Goal: Check status: Check status

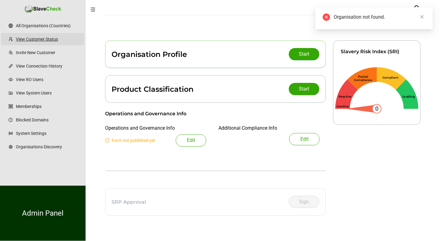
click at [51, 41] on link "View Customer Status" at bounding box center [47, 39] width 63 height 12
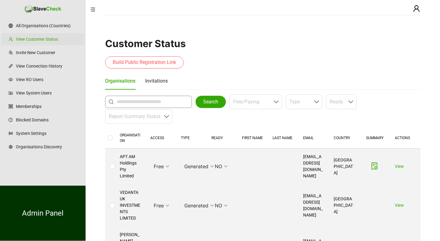
click at [131, 102] on input "text" at bounding box center [150, 101] width 67 height 7
type input "**********"
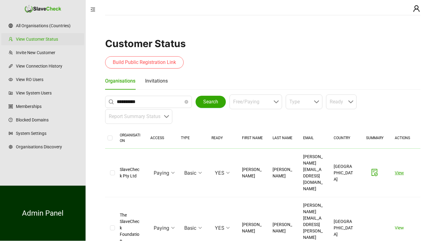
click at [401, 170] on link "View" at bounding box center [399, 172] width 9 height 5
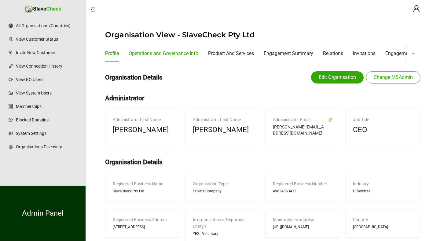
click at [172, 53] on div "Operations and Governance Info" at bounding box center [164, 54] width 70 height 8
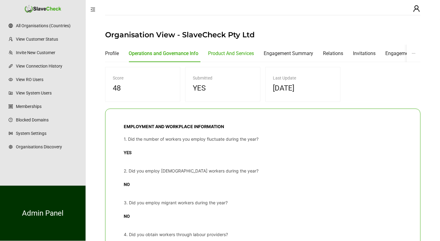
click at [221, 53] on div "Product And Services" at bounding box center [231, 54] width 46 height 8
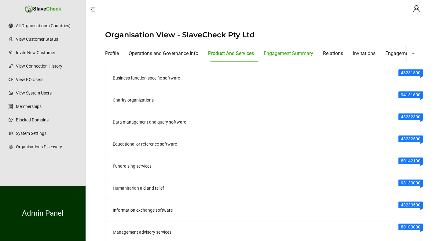
click at [279, 54] on div "Engagement Summary" at bounding box center [289, 54] width 50 height 8
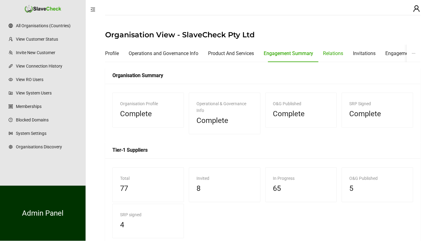
click at [336, 53] on div "Relations" at bounding box center [333, 54] width 20 height 8
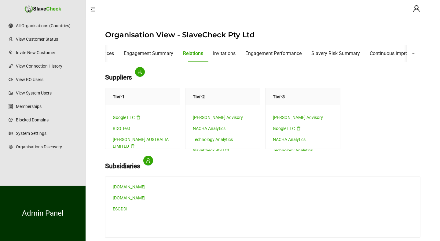
scroll to position [6, 0]
click at [234, 54] on div "Invitations" at bounding box center [224, 54] width 23 height 8
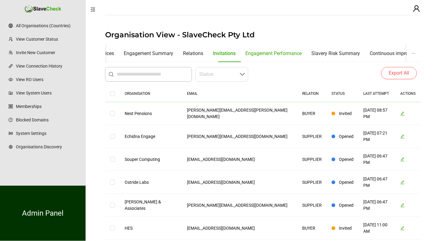
click at [272, 52] on div "Engagement Performance" at bounding box center [274, 54] width 56 height 8
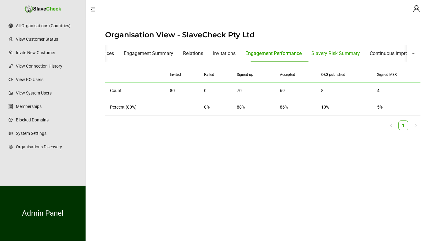
click at [338, 53] on div "Slavery Risk Summary" at bounding box center [336, 54] width 49 height 8
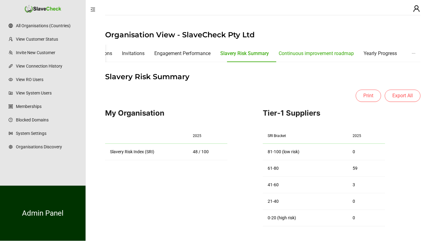
click at [338, 53] on div "Continuous improvement roadmap" at bounding box center [316, 54] width 75 height 8
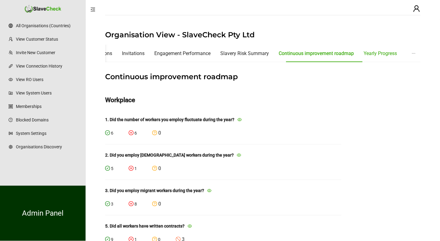
click at [380, 53] on div "Yearly Progress" at bounding box center [380, 54] width 33 height 8
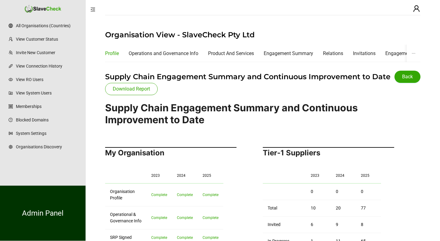
click at [115, 54] on div "Profile" at bounding box center [112, 54] width 14 height 8
